Goal: Task Accomplishment & Management: Complete application form

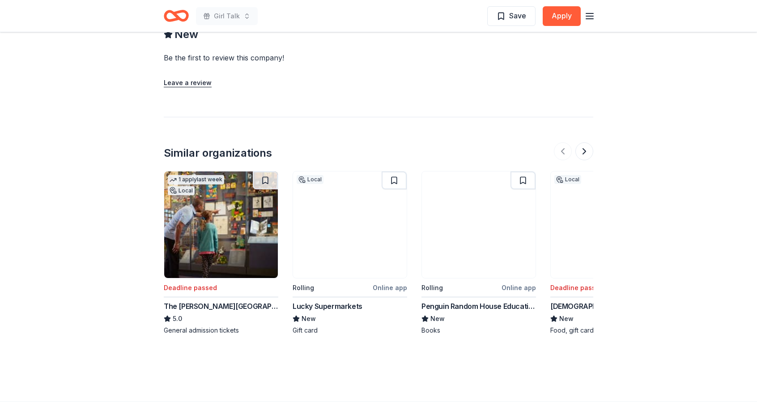
scroll to position [752, 0]
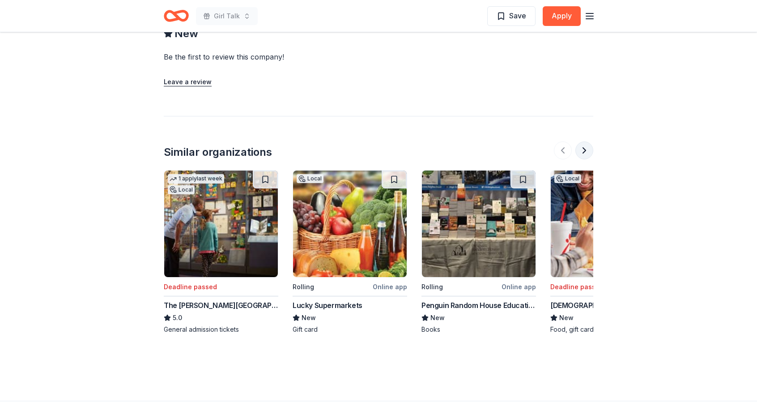
click at [588, 142] on button at bounding box center [584, 150] width 18 height 18
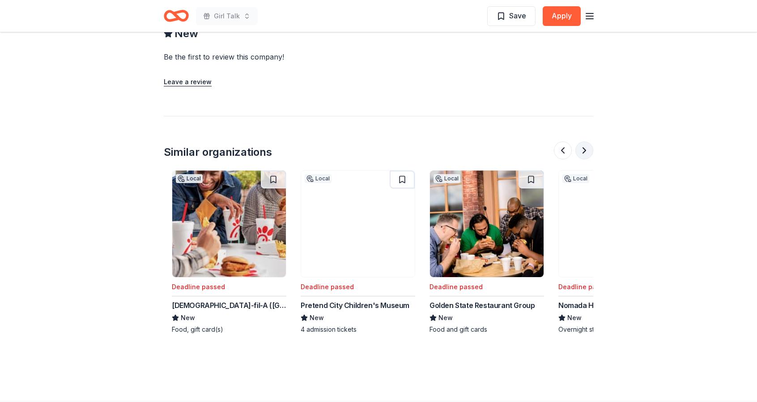
scroll to position [0, 386]
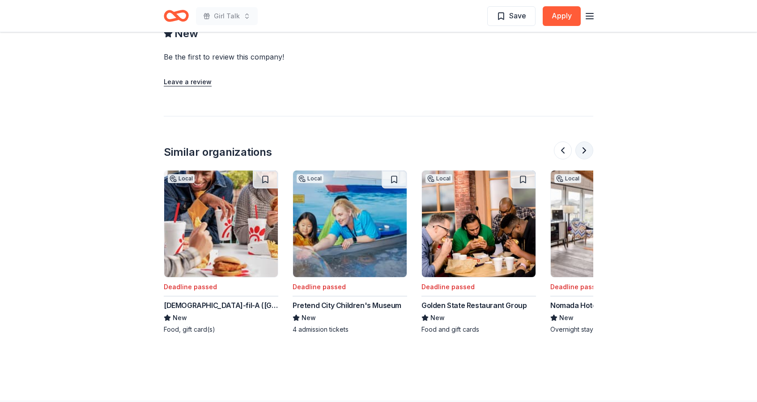
click at [588, 142] on button at bounding box center [584, 150] width 18 height 18
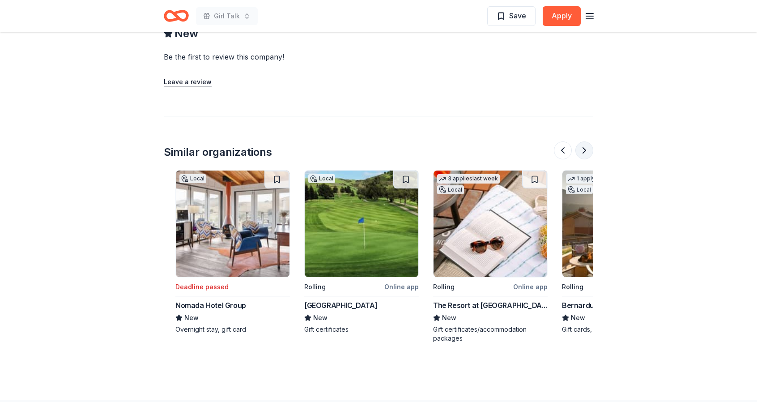
scroll to position [0, 773]
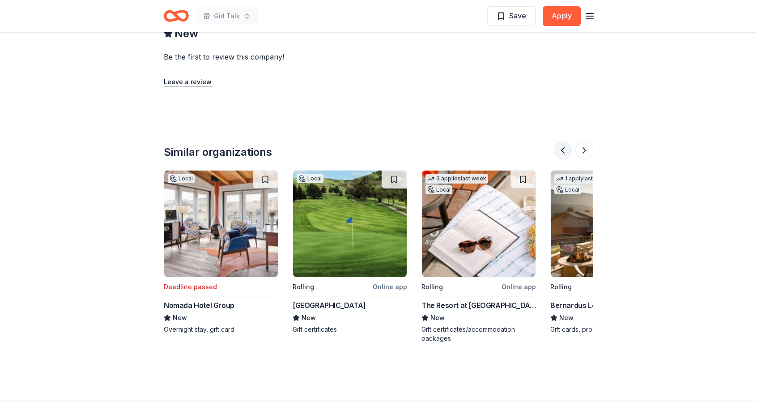
click at [561, 141] on button at bounding box center [563, 150] width 18 height 18
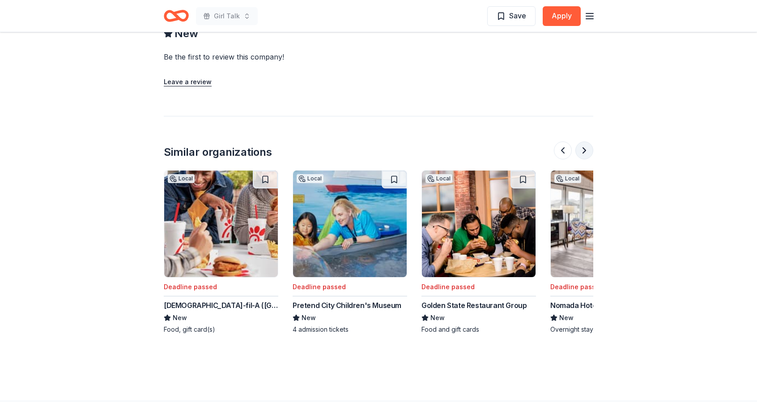
scroll to position [0, 386]
click at [586, 141] on button at bounding box center [584, 150] width 18 height 18
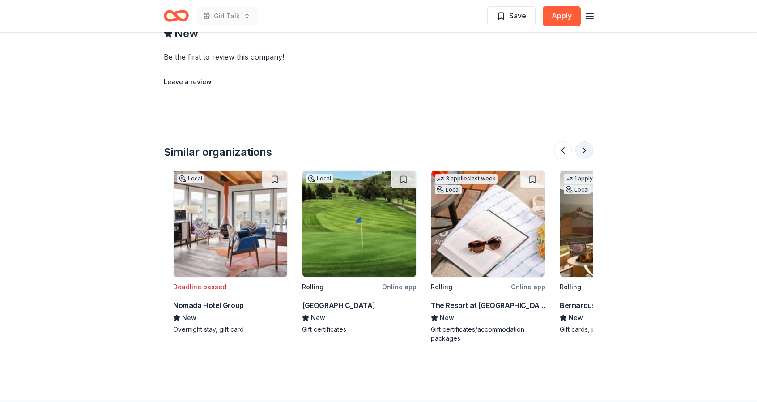
scroll to position [0, 773]
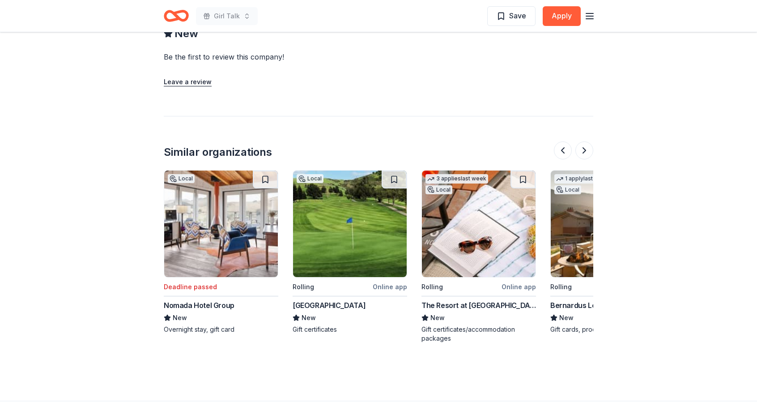
click at [485, 245] on img at bounding box center [479, 223] width 114 height 106
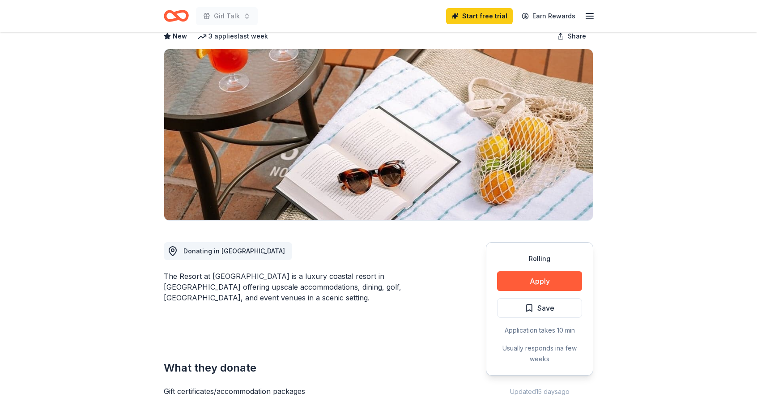
scroll to position [49, 0]
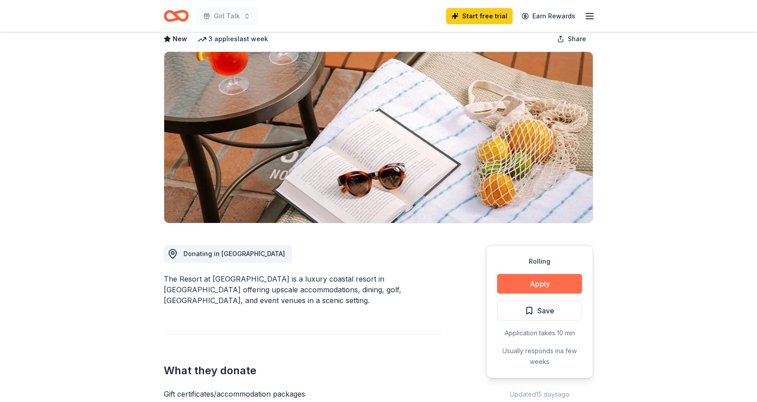
click at [562, 274] on button "Apply" at bounding box center [539, 284] width 85 height 20
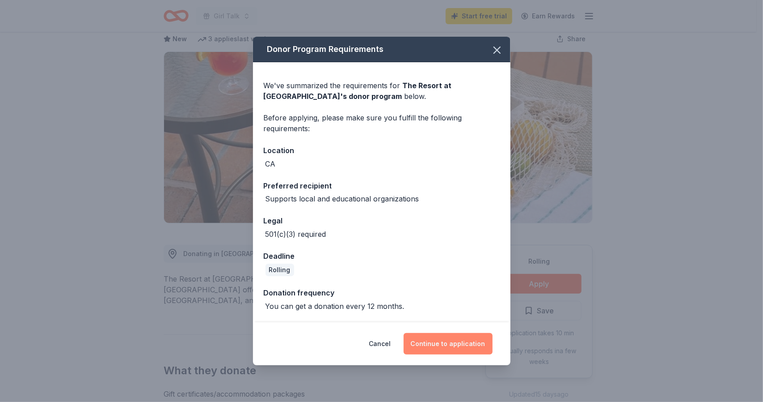
click at [450, 342] on button "Continue to application" at bounding box center [448, 343] width 89 height 21
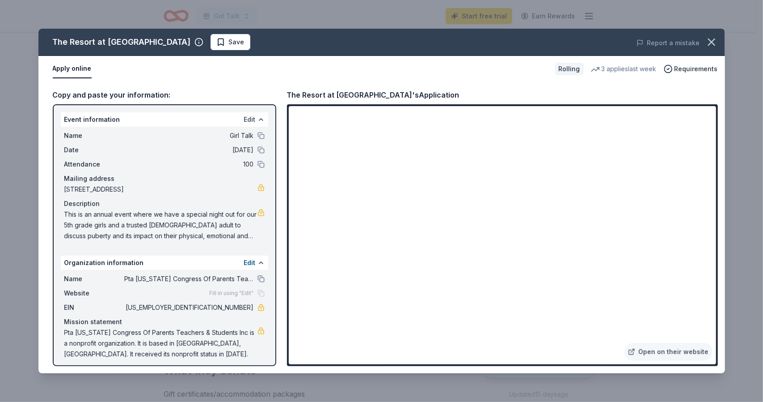
click at [244, 121] on button "Edit" at bounding box center [250, 119] width 12 height 11
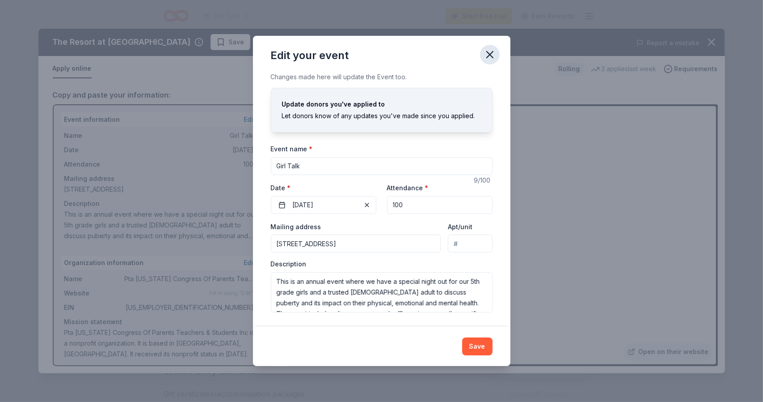
click at [491, 56] on icon "button" at bounding box center [490, 54] width 6 height 6
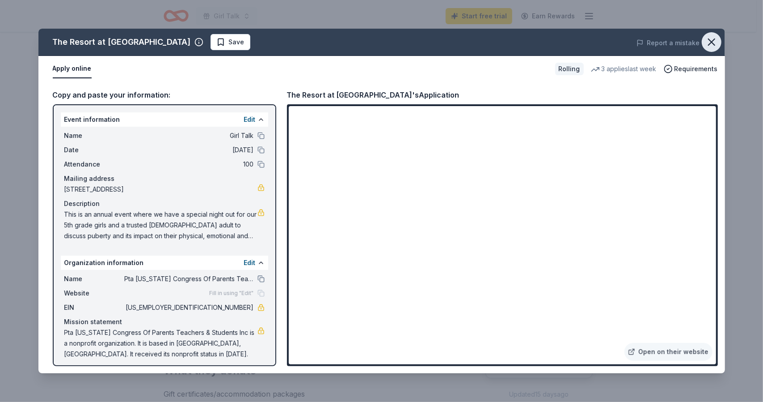
click at [710, 44] on icon "button" at bounding box center [712, 42] width 6 height 6
